Goal: Task Accomplishment & Management: Use online tool/utility

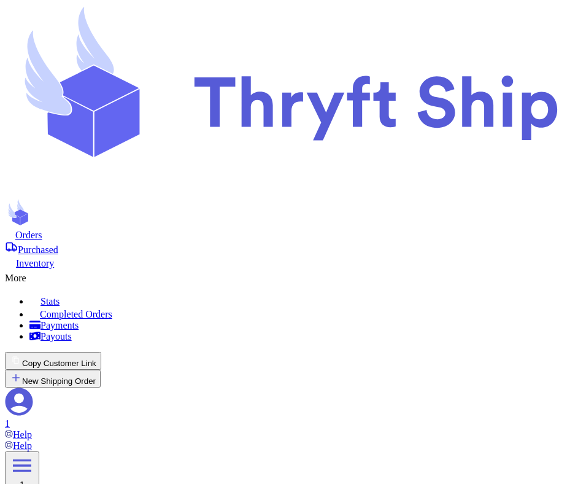
scroll to position [35, 0]
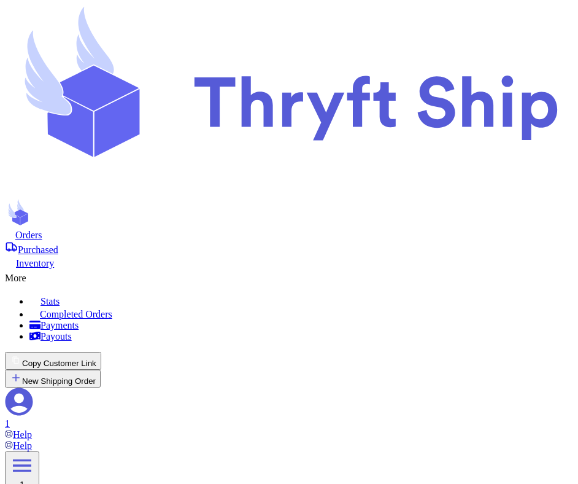
type input "1"
type input "2"
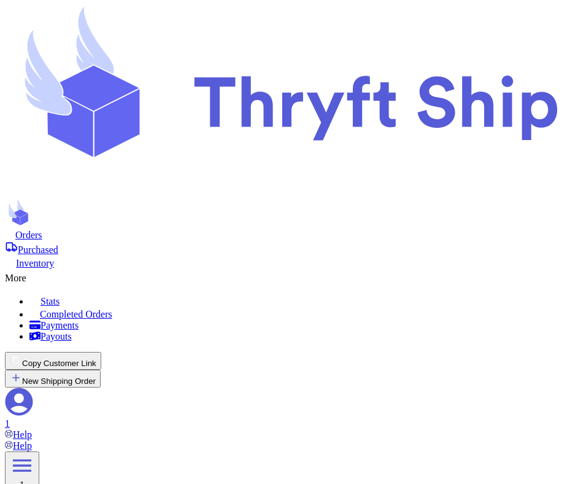
type input "3"
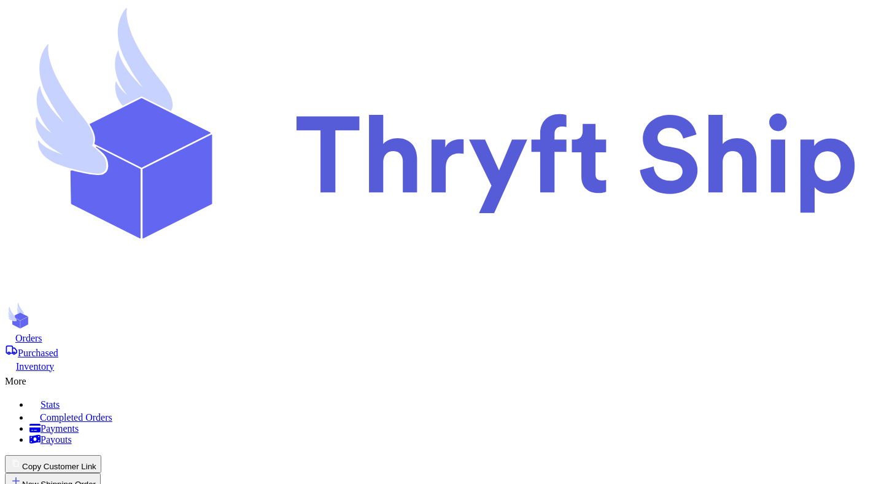
paste input "84116"
type input "84116"
paste input "85223"
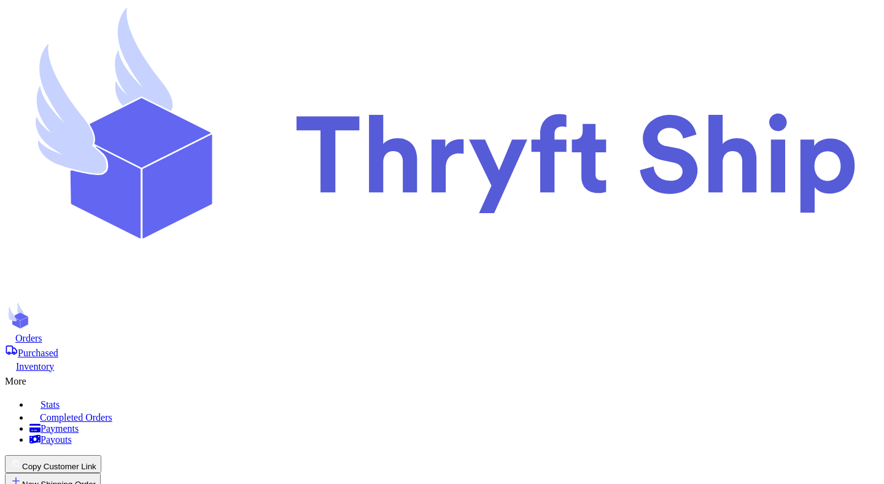
type input "85223"
type input "1"
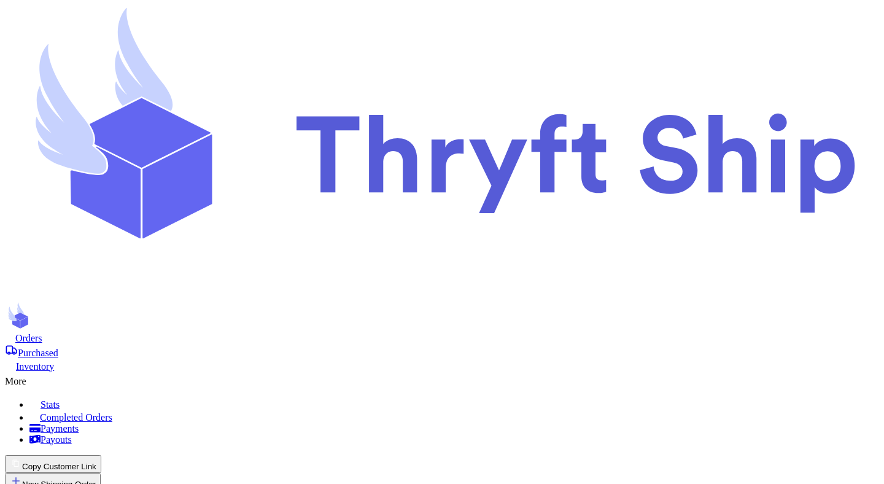
type input "2"
type input "3"
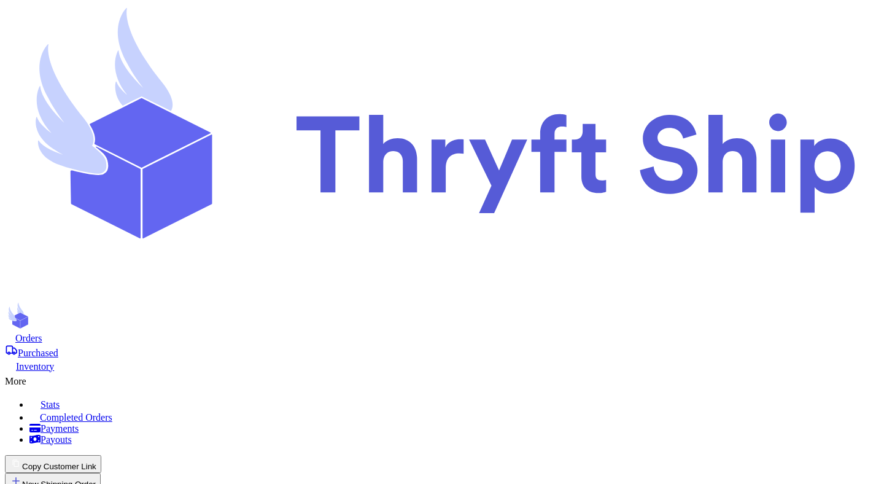
scroll to position [231, 0]
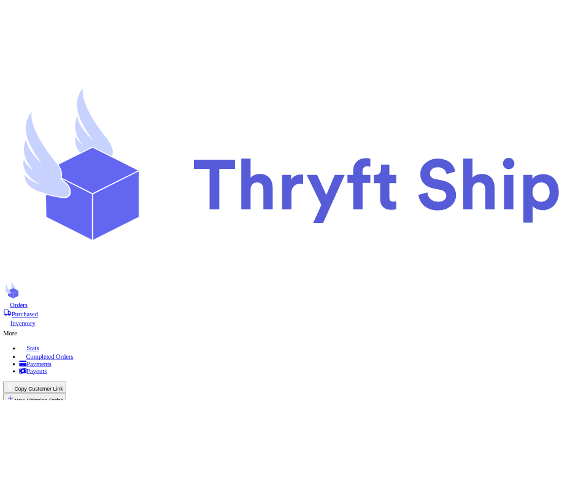
scroll to position [3241, 0]
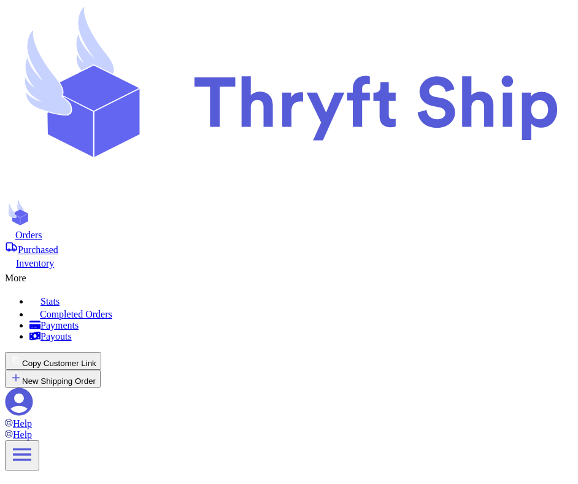
paste input "84116"
type input "84116"
paste input "85223"
type input "85223"
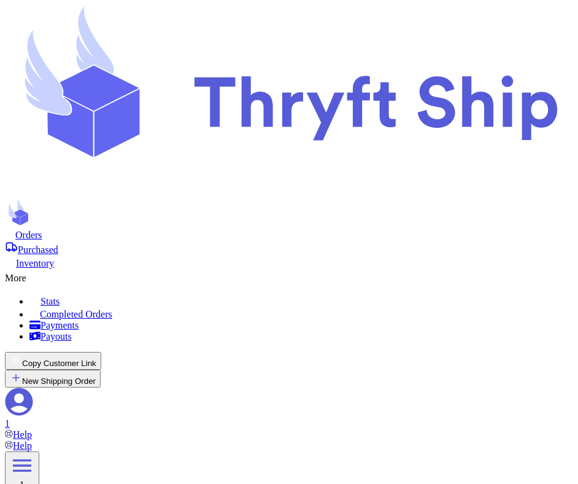
type input "1"
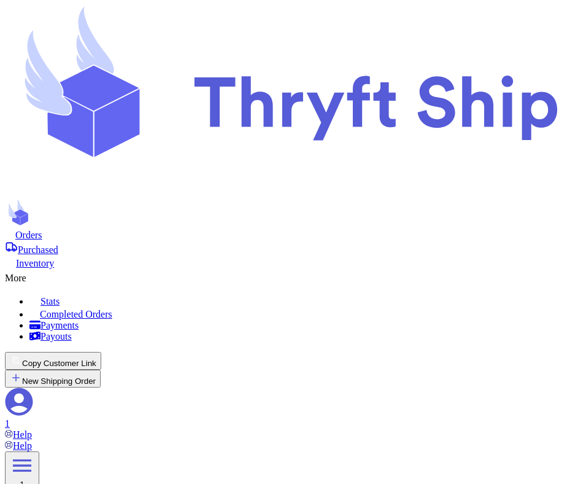
type input "2"
type input "3"
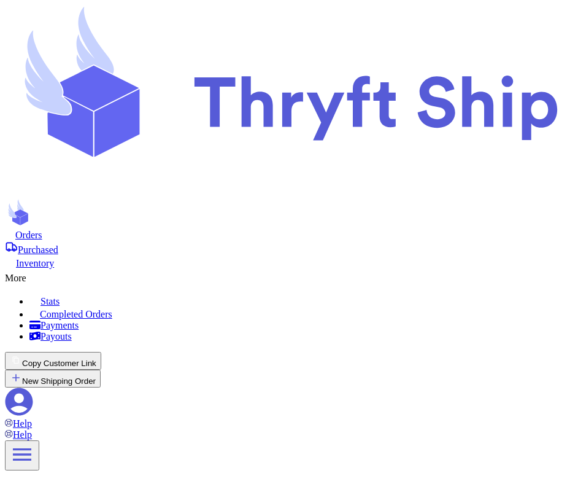
paste input "84116"
type input "84116"
paste input "85223"
type input "85223"
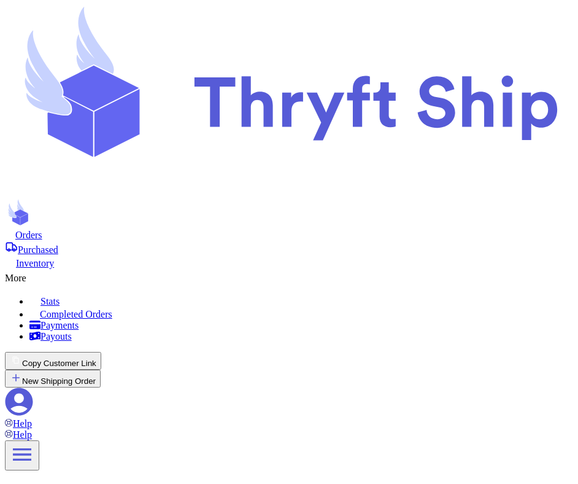
type input "1"
type input "2"
type input "3"
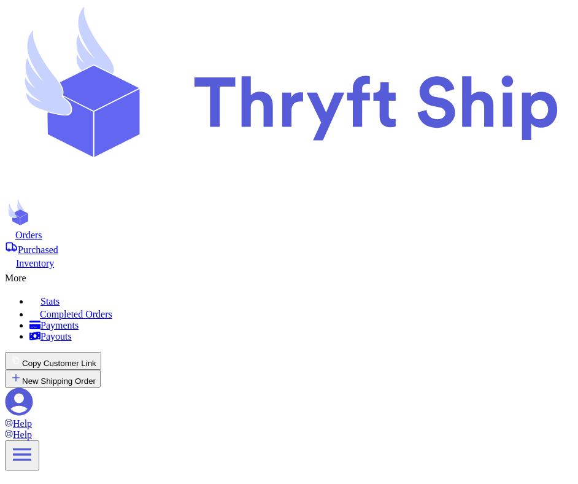
paste input "84116"
type input "84116"
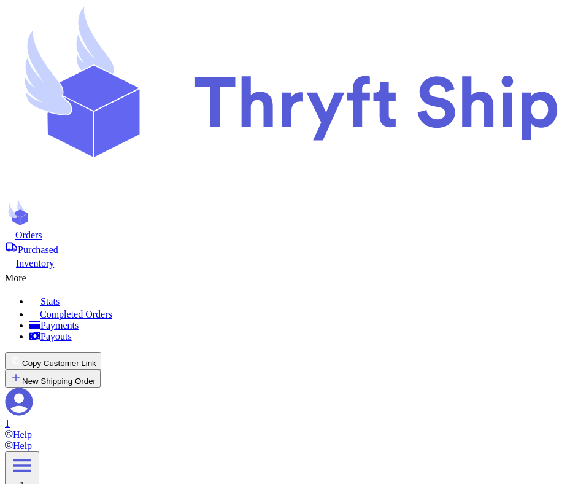
paste input "85223"
type input "85223"
type input "1"
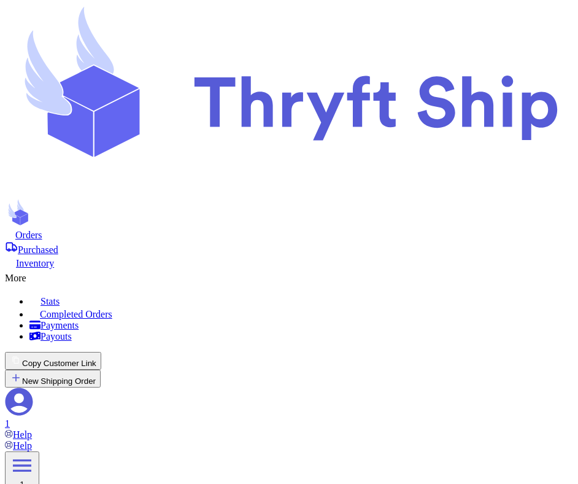
type input "1"
type input "2"
type input "3"
